Goal: Go to known website: Access a specific website the user already knows

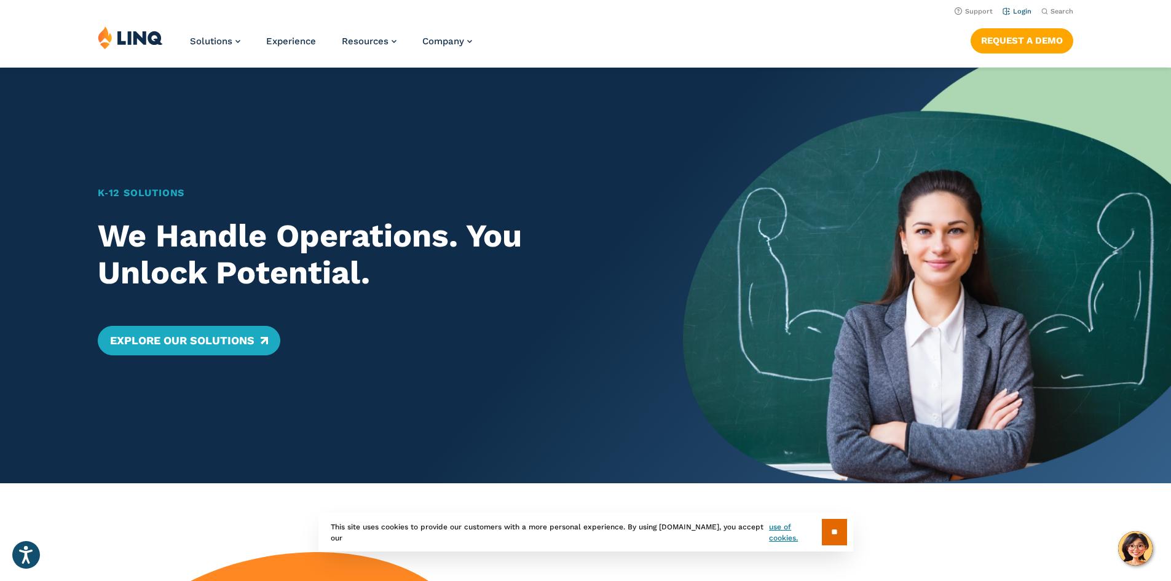
click at [1016, 14] on link "Login" at bounding box center [1016, 11] width 29 height 8
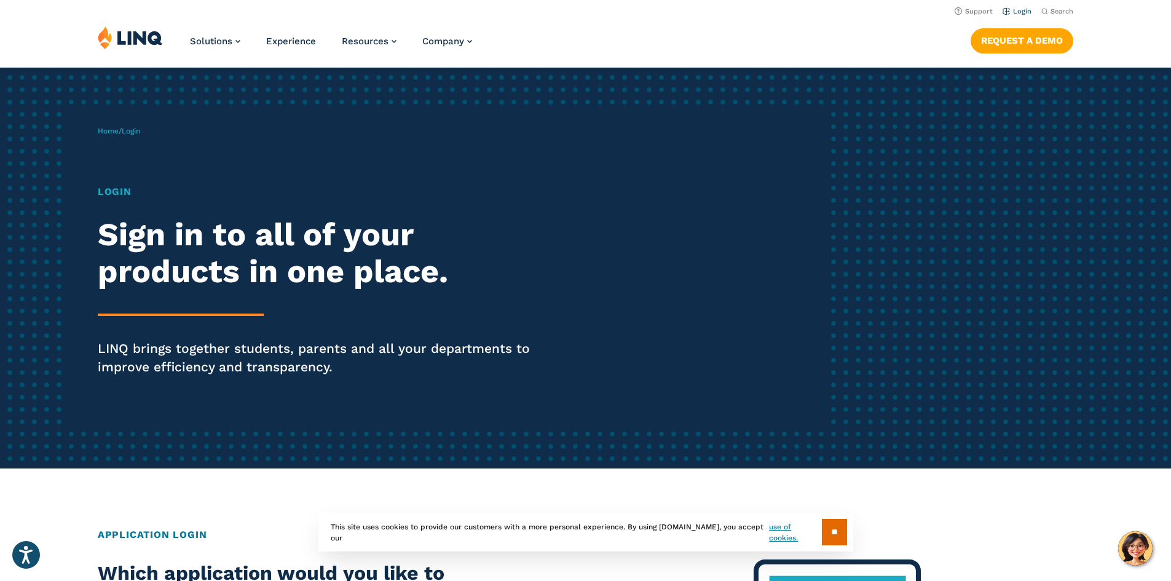
click at [1021, 9] on link "Login" at bounding box center [1016, 11] width 29 height 8
click at [111, 41] on img at bounding box center [130, 37] width 65 height 23
